Goal: Use online tool/utility: Utilize a website feature to perform a specific function

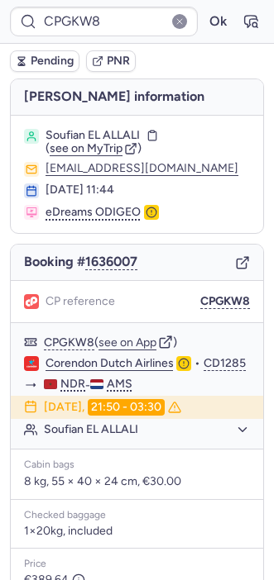
scroll to position [148, 0]
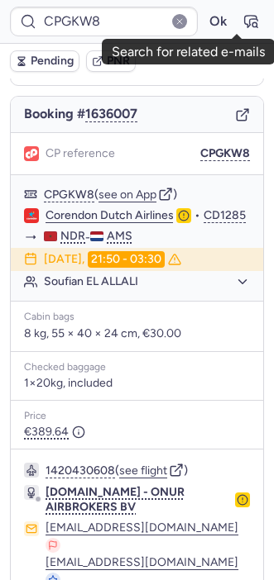
click at [242, 27] on icon "button" at bounding box center [250, 21] width 17 height 17
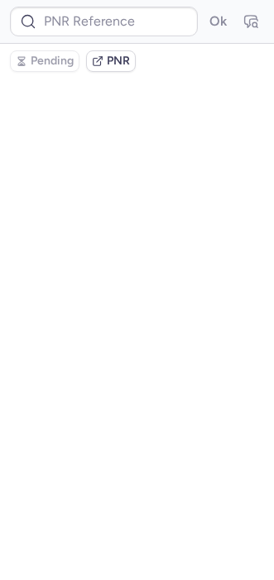
type input "CPGKW8"
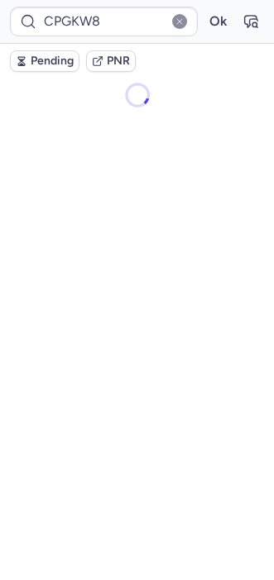
scroll to position [0, 0]
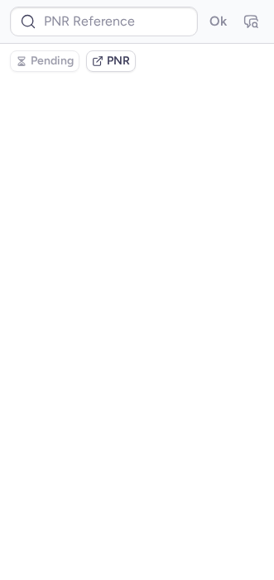
type input "CPGKW8"
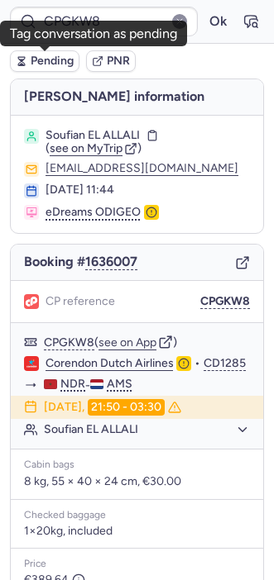
click at [31, 55] on span "Pending" at bounding box center [52, 61] width 43 height 13
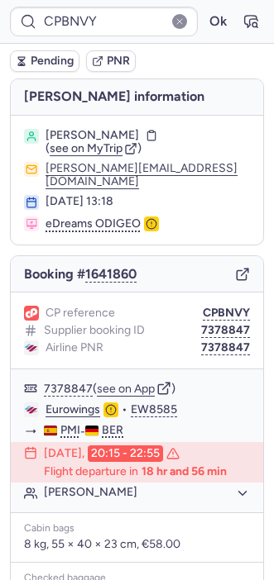
type input "CPJB6G"
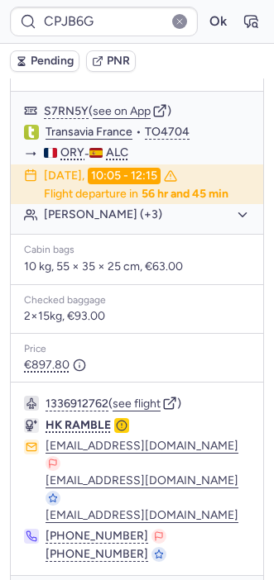
scroll to position [322, 0]
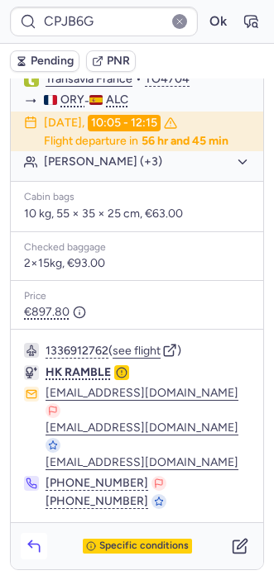
click at [24, 550] on button "button" at bounding box center [34, 546] width 26 height 26
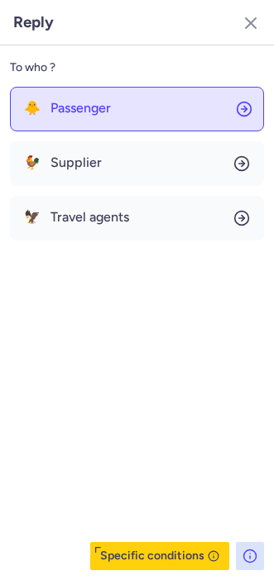
click at [76, 91] on button "🐥 Passenger" at bounding box center [137, 109] width 254 height 45
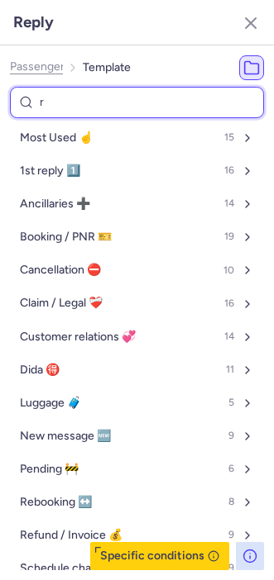
type input "re"
select select "en"
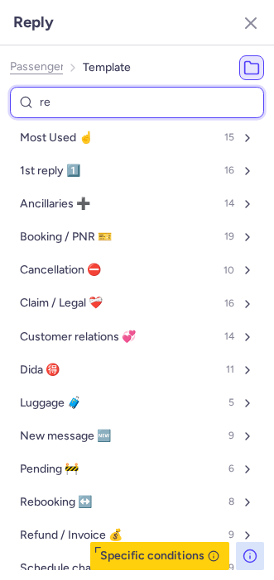
select select "en"
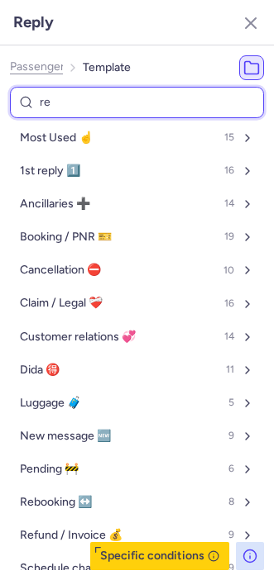
select select "en"
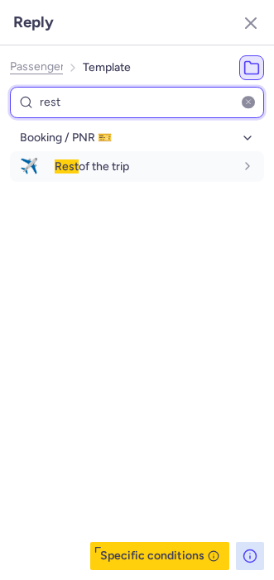
type input "rest"
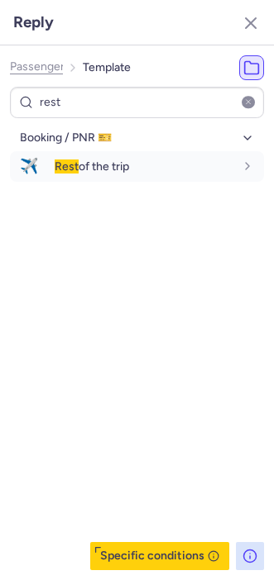
click at [39, 290] on div "Booking / PNR 🎫 ✈️ Rest of the trip fr en de nl pt es it ru en" at bounding box center [137, 347] width 254 height 445
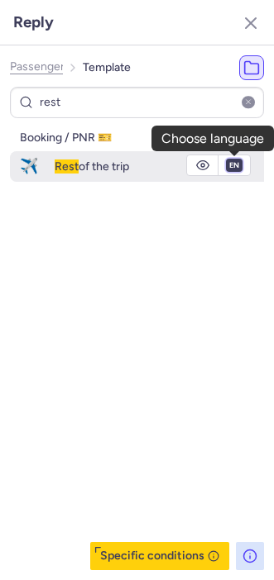
click at [229, 161] on select "fr en de nl pt es it ru" at bounding box center [233, 165] width 15 height 13
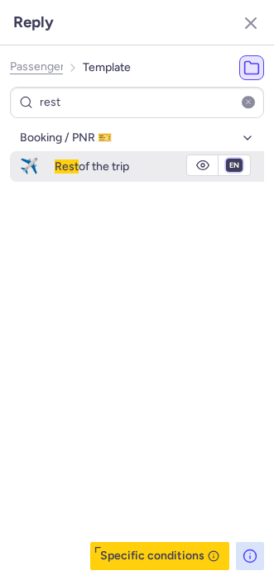
select select "fr"
click at [226, 159] on select "fr en de nl pt es it ru" at bounding box center [233, 165] width 15 height 13
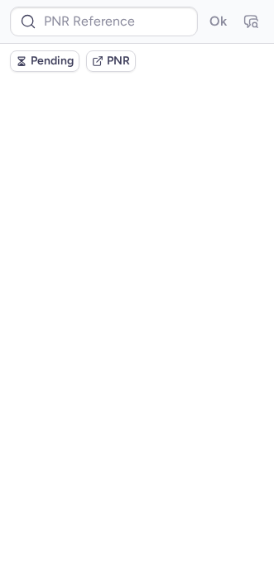
scroll to position [0, 0]
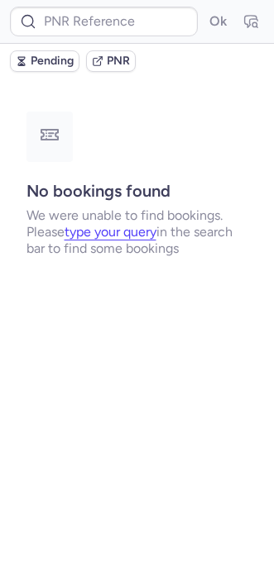
type input "CPHUWU"
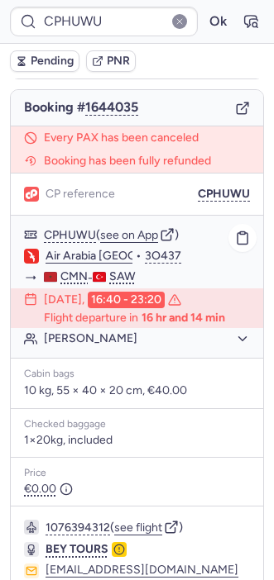
scroll to position [261, 0]
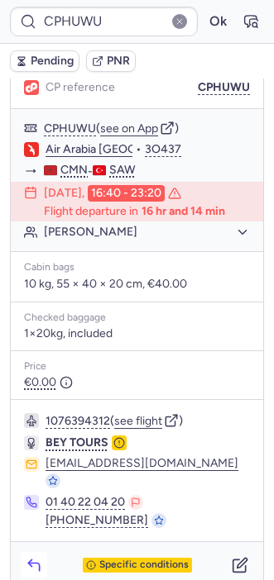
click at [32, 564] on icon "button" at bounding box center [33, 567] width 11 height 7
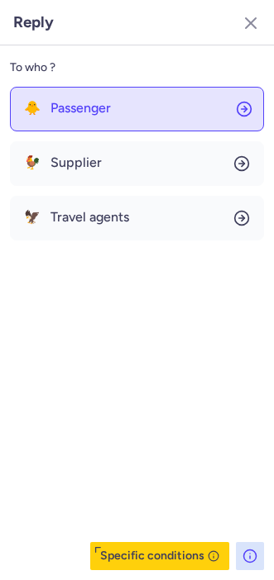
click at [83, 111] on span "Passenger" at bounding box center [80, 108] width 60 height 15
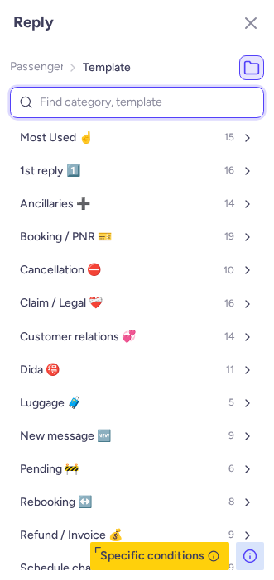
click at [126, 104] on input at bounding box center [137, 103] width 254 height 32
type input "o"
select select "en"
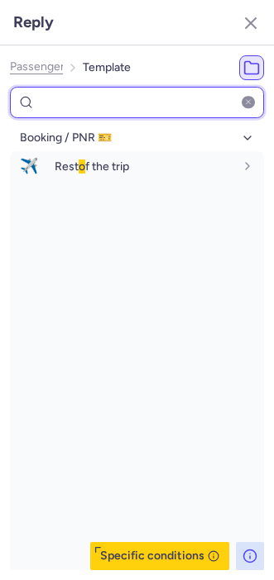
type input "d"
select select "en"
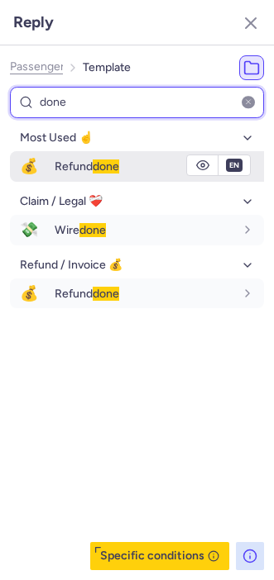
type input "done"
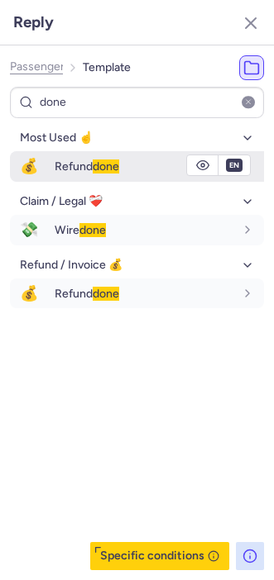
click at [131, 168] on div "Refund done" at bounding box center [144, 166] width 179 height 15
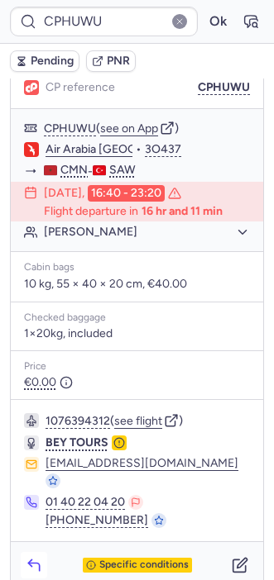
click at [37, 557] on icon "button" at bounding box center [34, 565] width 17 height 17
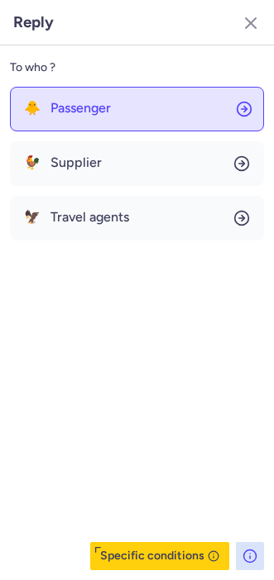
click at [80, 107] on span "Passenger" at bounding box center [80, 108] width 60 height 15
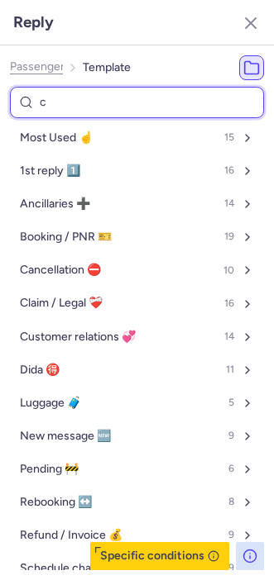
type input "cp"
select select "en"
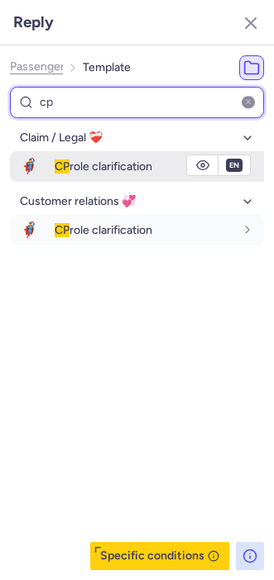
type input "cp"
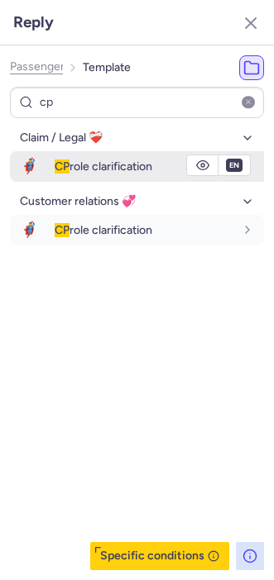
click at [59, 159] on span "CP" at bounding box center [62, 166] width 15 height 14
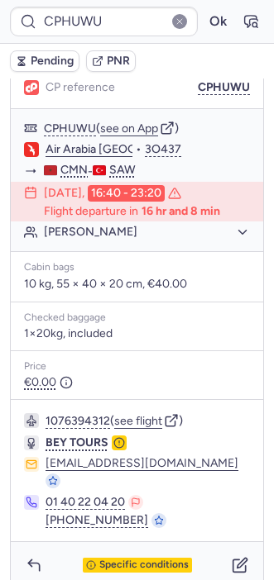
scroll to position [0, 0]
